Goal: Task Accomplishment & Management: Use online tool/utility

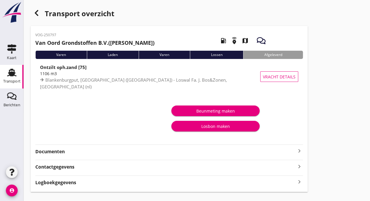
click at [4, 81] on div "Transport" at bounding box center [11, 81] width 17 height 4
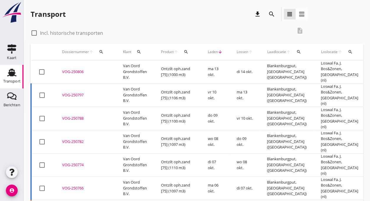
click at [102, 71] on div "VOG-250806" at bounding box center [85, 72] width 47 height 6
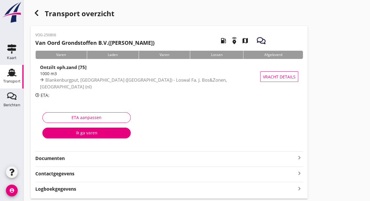
click at [13, 79] on div "Transport" at bounding box center [11, 81] width 17 height 8
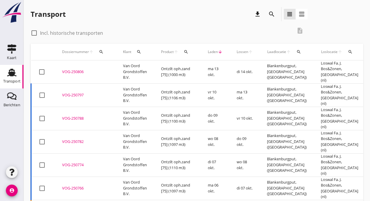
click at [72, 92] on div "VOG-250797" at bounding box center [85, 95] width 47 height 6
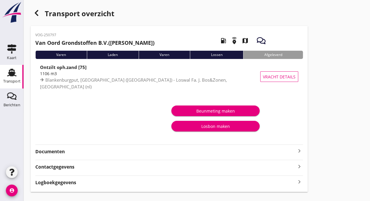
click at [15, 76] on use at bounding box center [11, 73] width 9 height 8
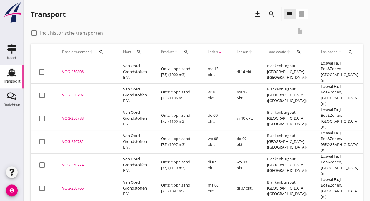
click at [81, 69] on div "VOG-250806" at bounding box center [85, 72] width 47 height 6
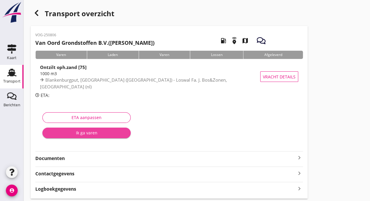
click at [75, 131] on div "Ik ga varen" at bounding box center [86, 132] width 79 height 6
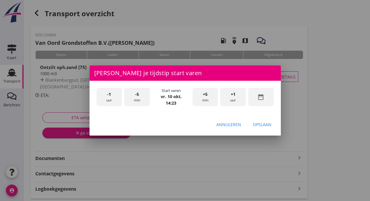
click at [75, 131] on div at bounding box center [185, 100] width 370 height 201
click at [111, 96] on div "-1 uur" at bounding box center [109, 97] width 26 height 19
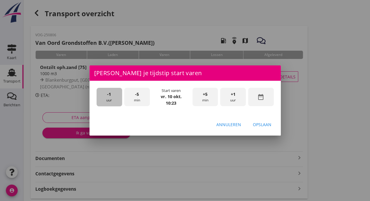
click at [111, 96] on div "-1 uur" at bounding box center [109, 97] width 26 height 19
click at [139, 98] on div "-5 min" at bounding box center [137, 97] width 26 height 19
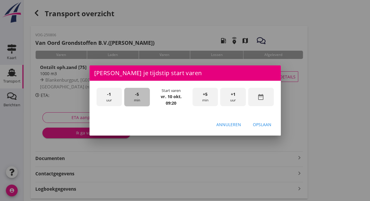
click at [139, 98] on div "-5 min" at bounding box center [137, 97] width 26 height 19
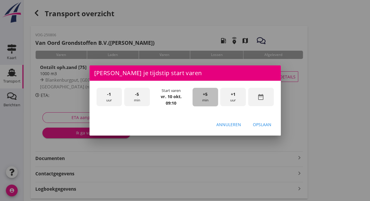
click at [208, 99] on div "+5 min" at bounding box center [205, 97] width 26 height 19
click at [265, 124] on div "Opslaan" at bounding box center [262, 124] width 19 height 6
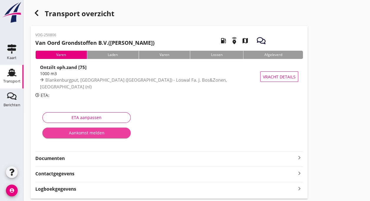
click at [93, 134] on div "Aankomst melden" at bounding box center [86, 132] width 79 height 6
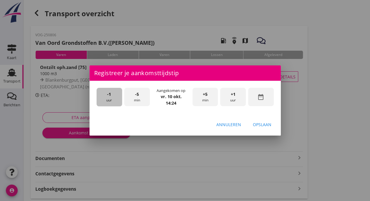
click at [109, 100] on div "-1 uur" at bounding box center [109, 97] width 26 height 19
click at [135, 95] on span "-5" at bounding box center [137, 94] width 4 height 6
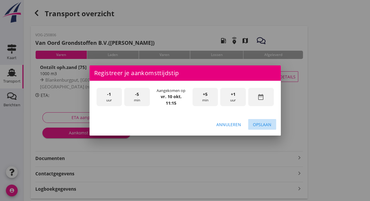
click at [260, 124] on div "Opslaan" at bounding box center [262, 124] width 19 height 6
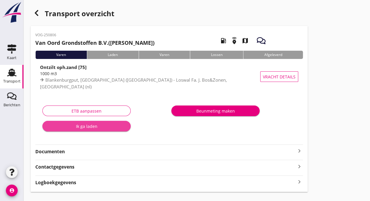
click at [88, 124] on div "Ik ga laden" at bounding box center [86, 126] width 79 height 6
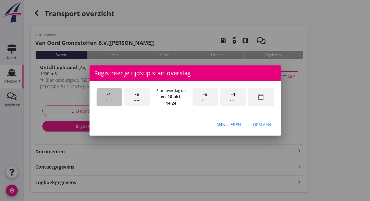
click at [113, 97] on div "-1 uur" at bounding box center [109, 97] width 26 height 19
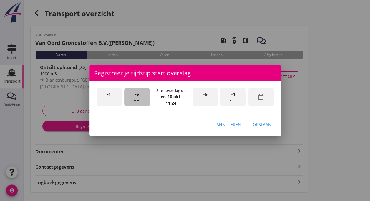
click at [142, 99] on div "-5 min" at bounding box center [137, 97] width 26 height 19
click at [259, 122] on div "Opslaan" at bounding box center [262, 124] width 19 height 6
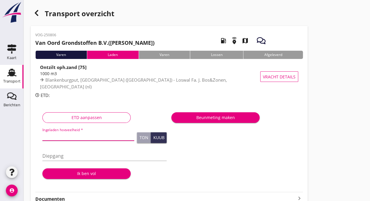
click at [66, 139] on input "Ingeladen hoeveelheid *" at bounding box center [88, 135] width 92 height 9
type input "1003"
click at [64, 156] on input "Diepgang" at bounding box center [104, 155] width 124 height 9
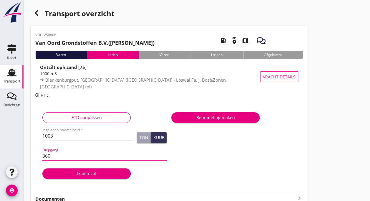
type input "360"
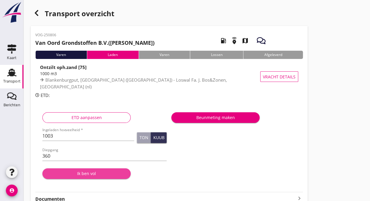
click at [80, 170] on button "Ik ben vol" at bounding box center [86, 173] width 88 height 11
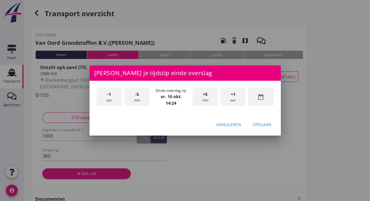
click at [106, 98] on div "-1 uur" at bounding box center [109, 97] width 26 height 19
click at [136, 98] on div "-5 min" at bounding box center [137, 97] width 26 height 19
click at [255, 126] on div "Opslaan" at bounding box center [262, 124] width 19 height 6
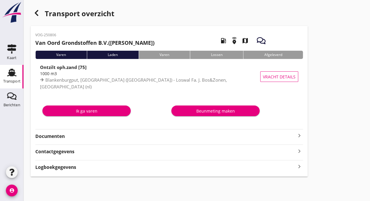
click at [87, 110] on div "Ik ga varen" at bounding box center [86, 111] width 79 height 6
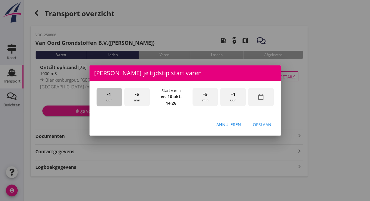
click at [112, 99] on div "-1 uur" at bounding box center [109, 97] width 26 height 19
click at [111, 97] on div "-1 uur" at bounding box center [109, 97] width 26 height 19
click at [202, 99] on div "+5 min" at bounding box center [205, 97] width 26 height 19
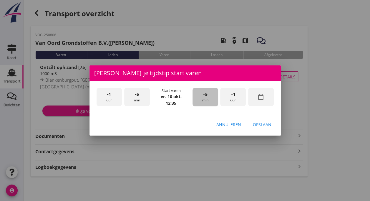
click at [202, 99] on div "+5 min" at bounding box center [205, 97] width 26 height 19
click at [261, 124] on div "Opslaan" at bounding box center [262, 124] width 19 height 6
